Goal: Task Accomplishment & Management: Use online tool/utility

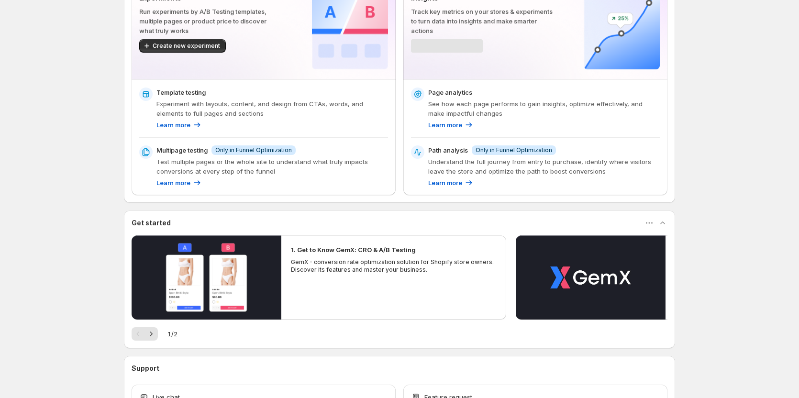
scroll to position [96, 0]
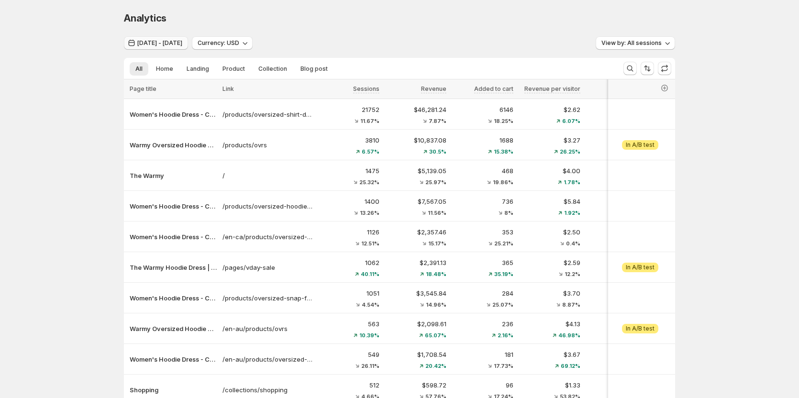
click at [133, 41] on icon "button" at bounding box center [132, 43] width 6 height 7
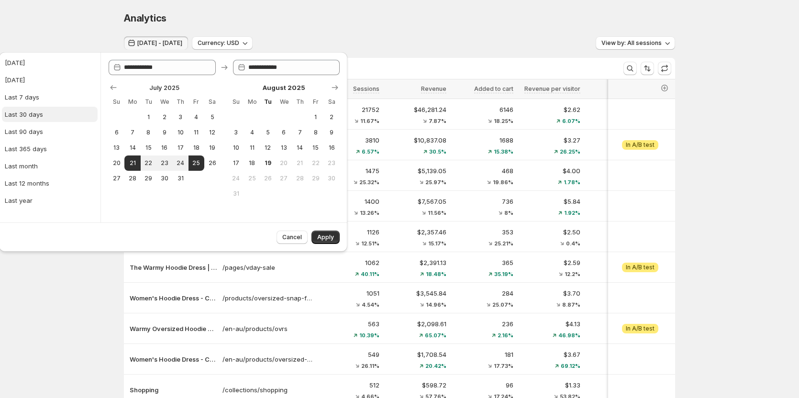
click at [38, 117] on div "Last 30 days" at bounding box center [24, 115] width 38 height 10
type input "**********"
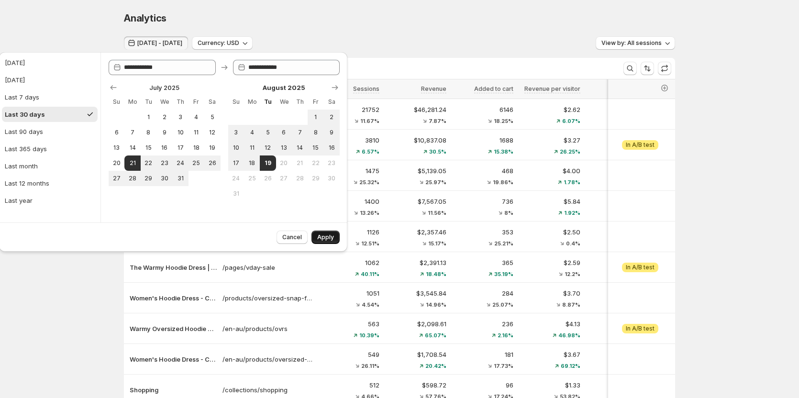
click at [323, 241] on span "Apply" at bounding box center [325, 238] width 17 height 8
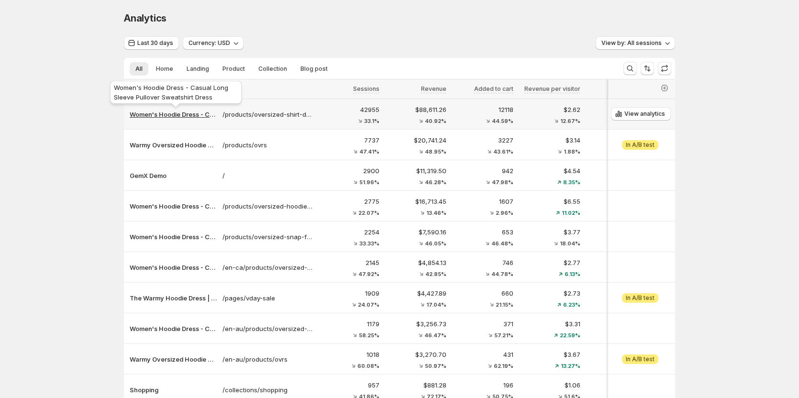
click at [194, 113] on p "Women's Hoodie Dress - Casual Long Sleeve Pullover Sweatshirt Dress" at bounding box center [173, 115] width 87 height 10
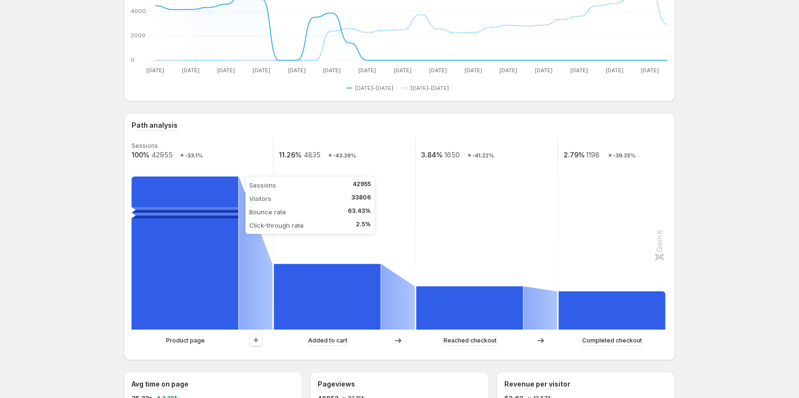
scroll to position [144, 0]
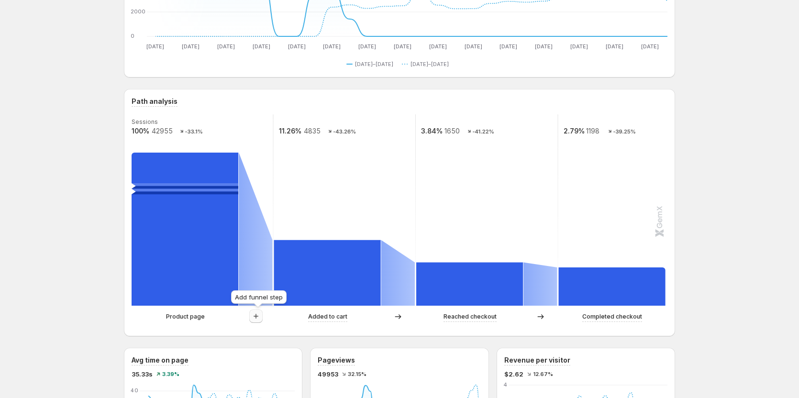
click at [259, 319] on icon "button" at bounding box center [256, 317] width 10 height 10
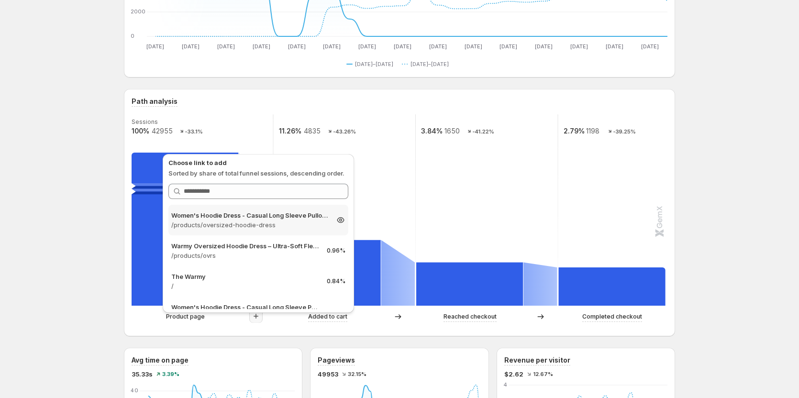
click at [252, 228] on p "/products/oversized-hoodie-dress" at bounding box center [249, 225] width 157 height 10
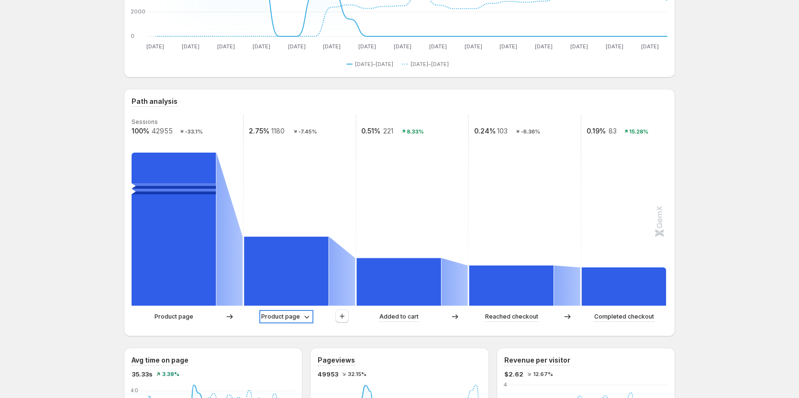
click at [276, 320] on p "Product page" at bounding box center [280, 317] width 39 height 10
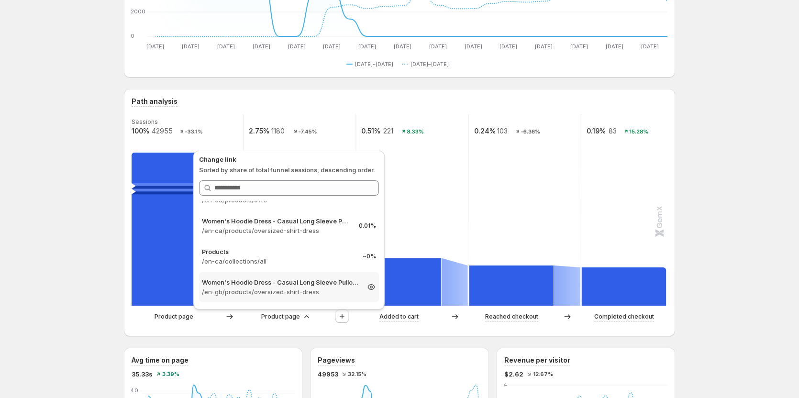
scroll to position [526, 0]
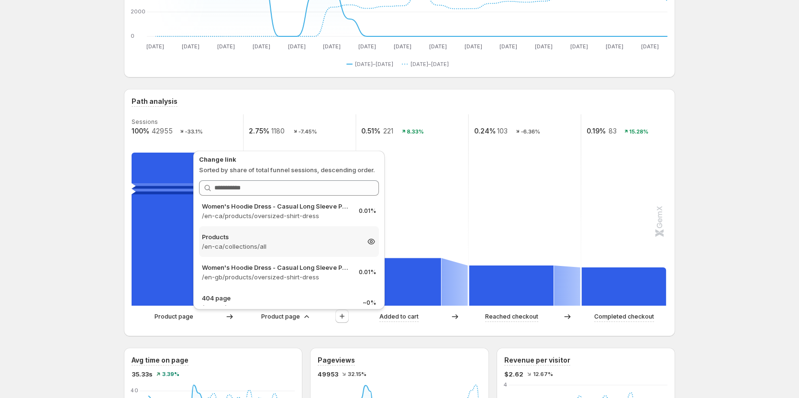
click at [278, 246] on p "/en-ca/collections/all" at bounding box center [280, 247] width 157 height 10
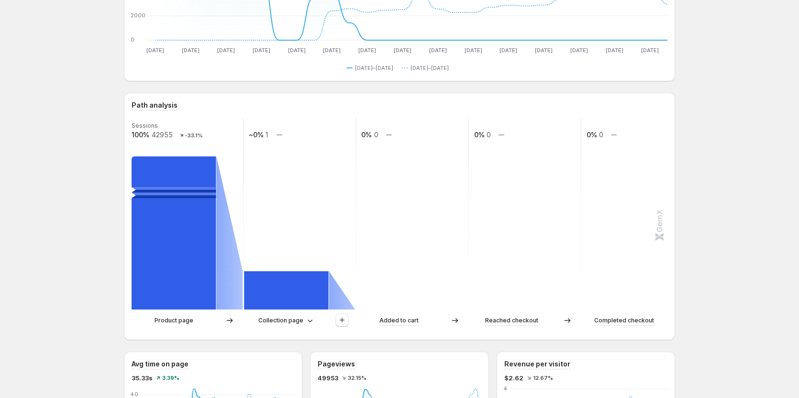
scroll to position [144, 0]
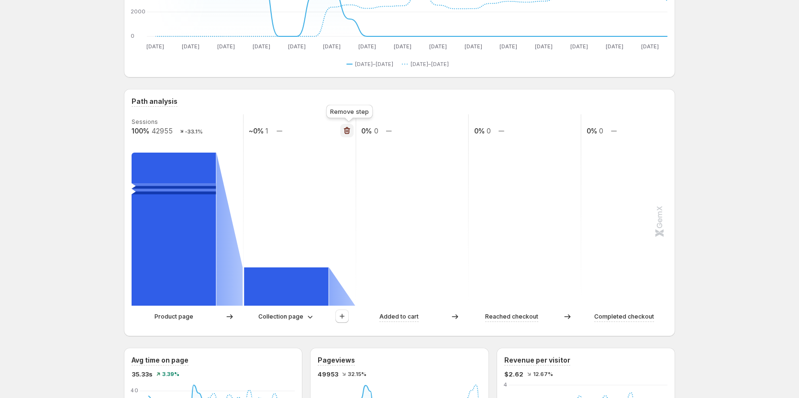
click at [350, 128] on icon "button" at bounding box center [347, 131] width 10 height 10
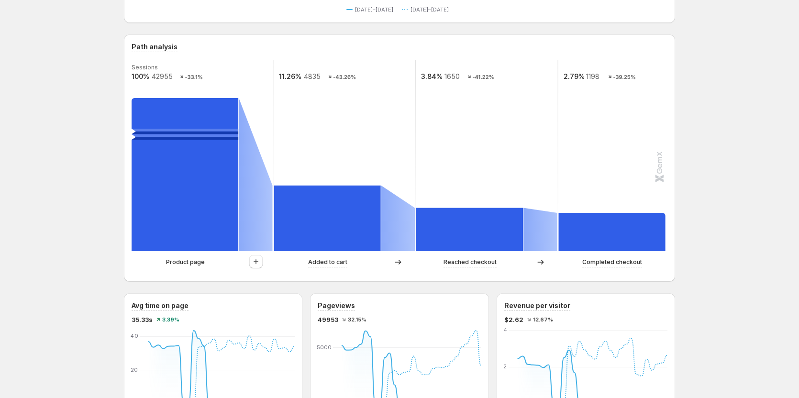
scroll to position [191, 0]
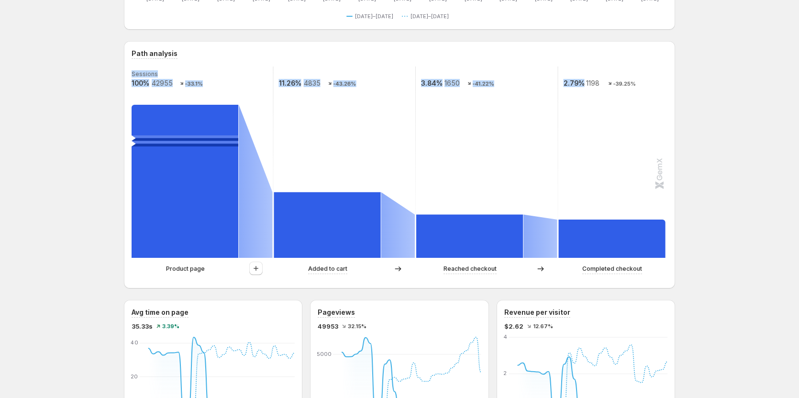
drag, startPoint x: 590, startPoint y: 85, endPoint x: 603, endPoint y: 85, distance: 12.9
click at [603, 85] on g "Sessions 100% 42955 -33.1% 11.26% 4835 -43.26% 3.84% 1650 -41.22% 2.79% 1198 -3…" at bounding box center [416, 162] width 570 height 191
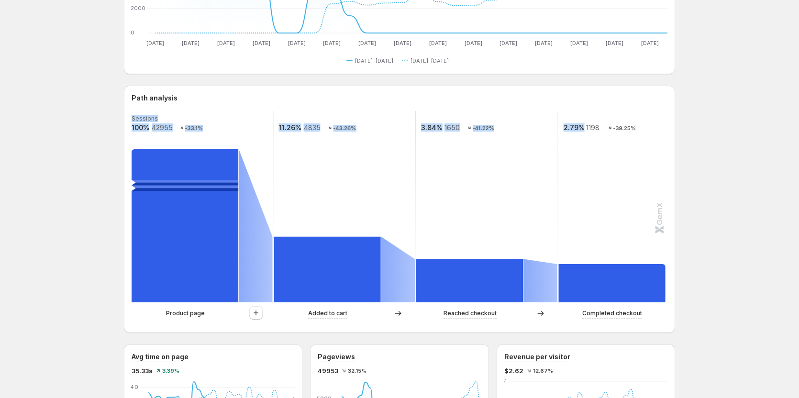
scroll to position [144, 0]
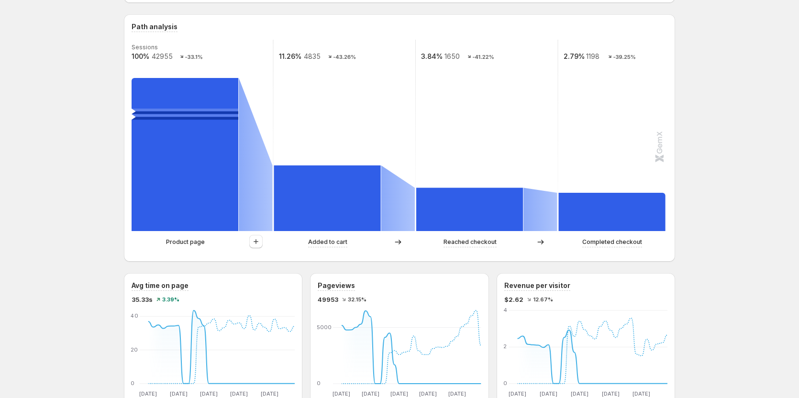
scroll to position [191, 0]
